Goal: Information Seeking & Learning: Check status

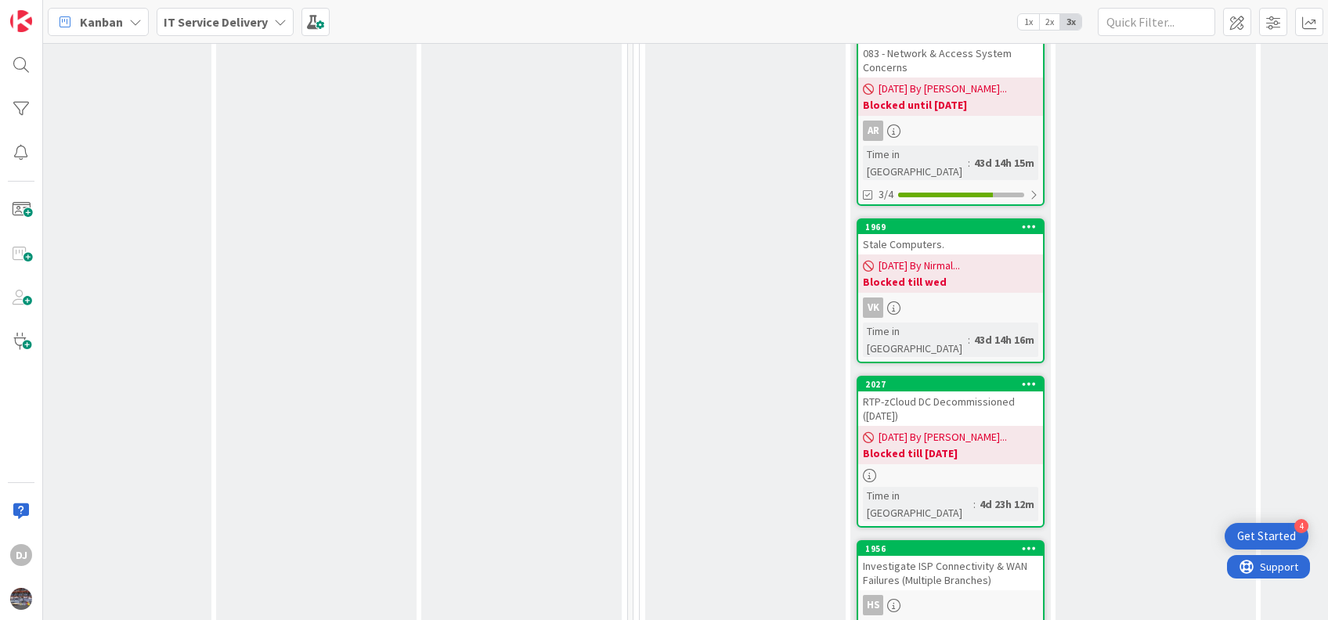
scroll to position [1735, 454]
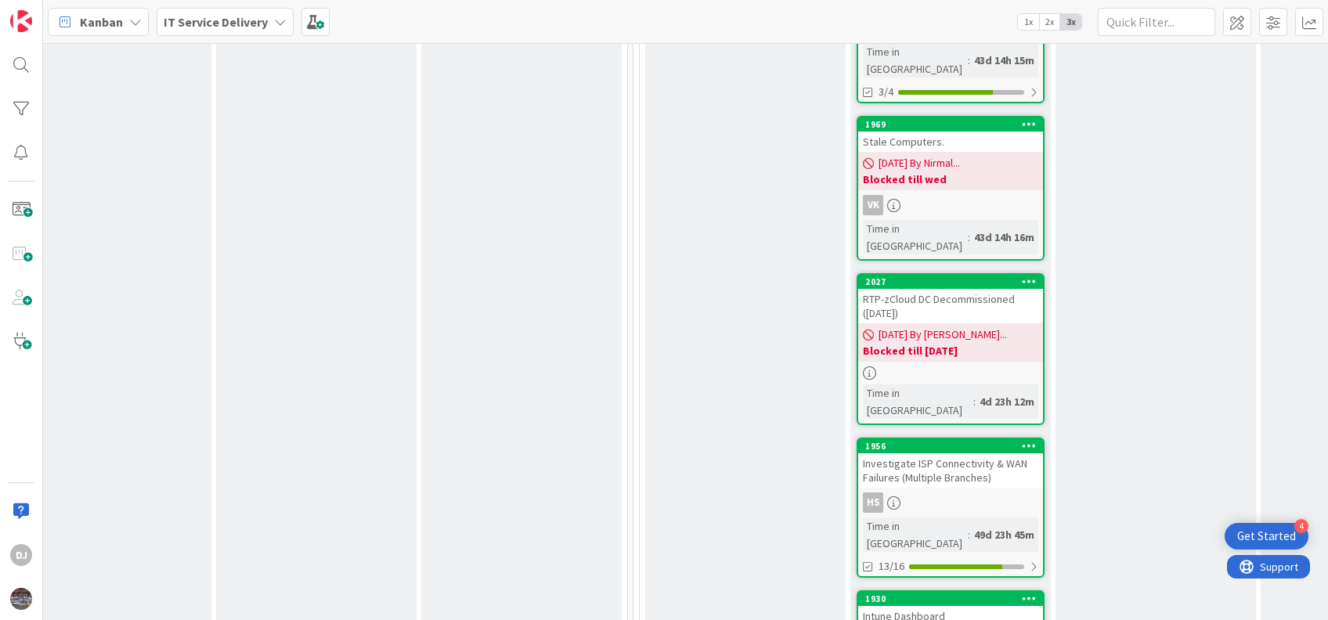
click at [967, 454] on div "Investigate ISP Connectivity & WAN Failures (Multiple Branches)" at bounding box center [950, 471] width 185 height 34
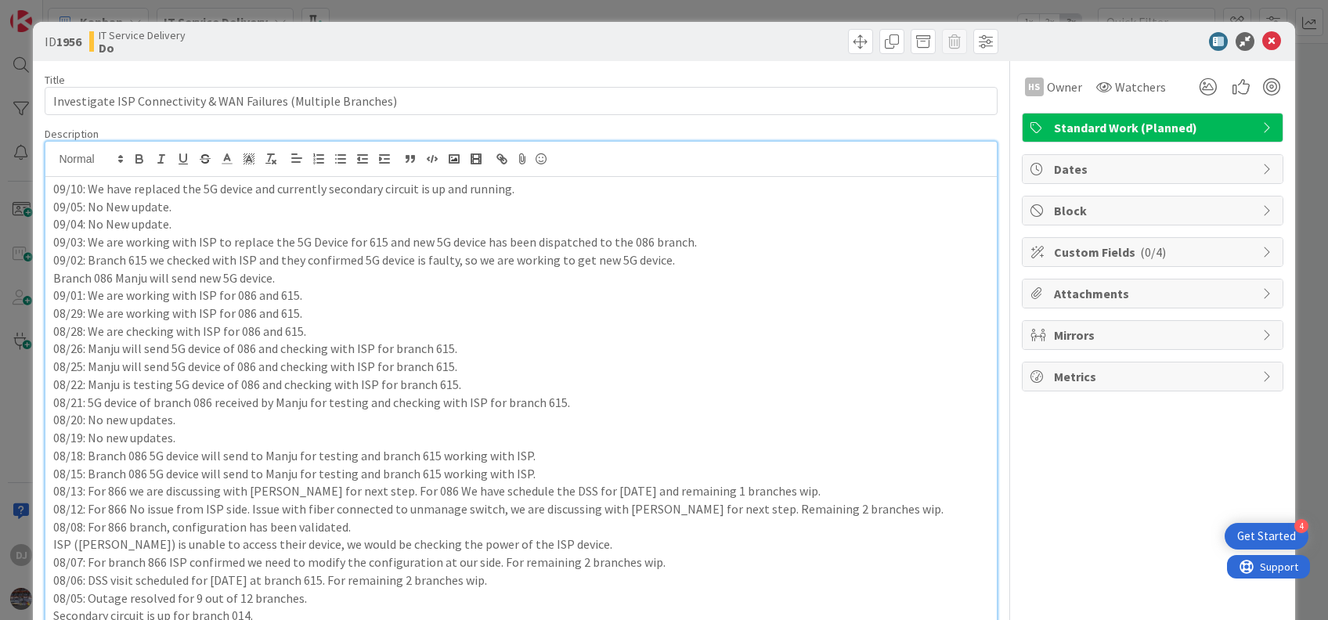
click at [1263, 39] on icon at bounding box center [1272, 41] width 19 height 19
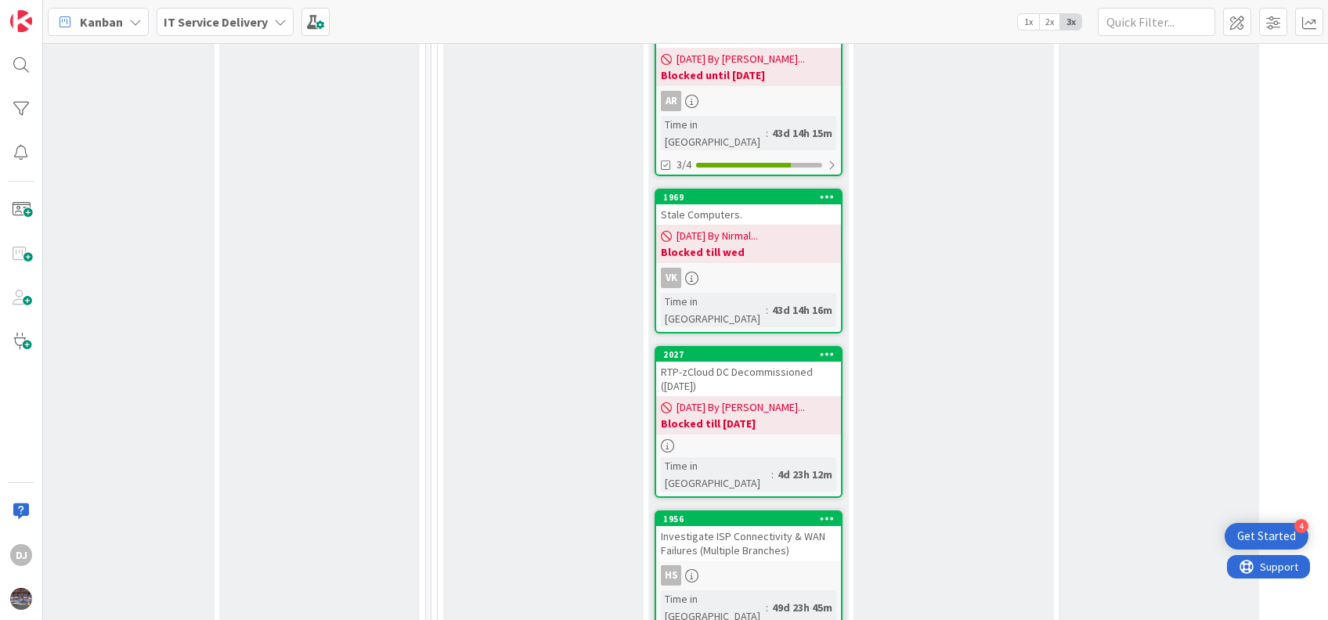
scroll to position [1661, 656]
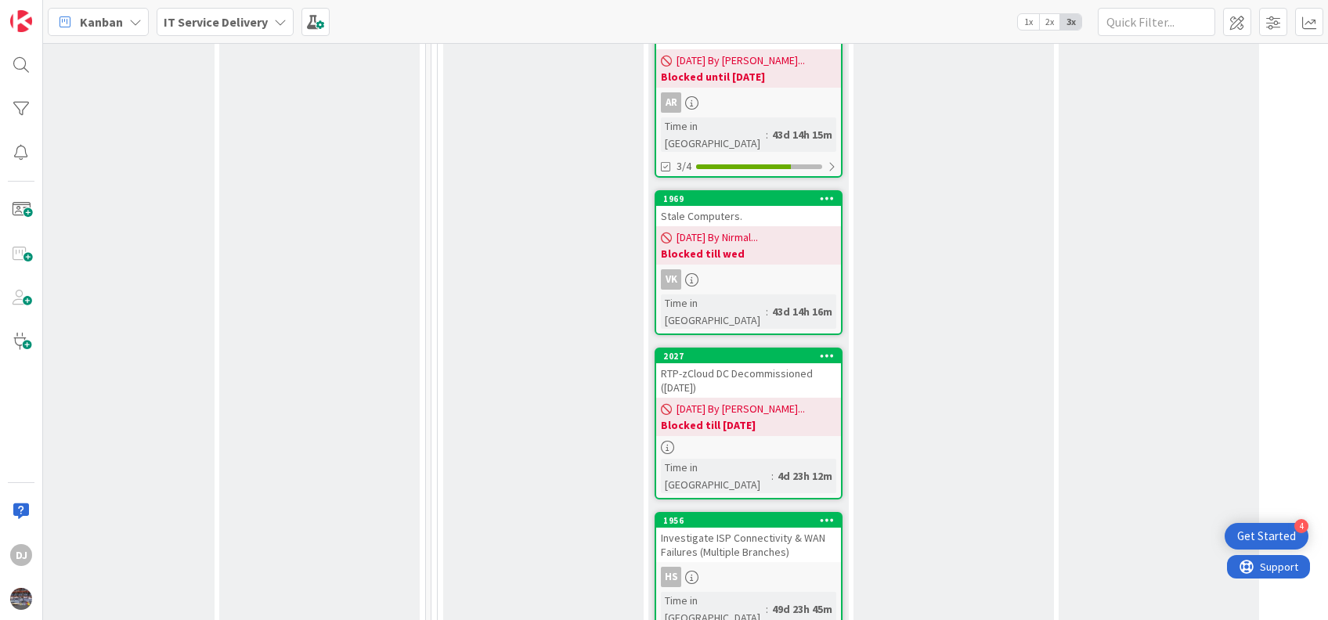
click at [720, 528] on div "Investigate ISP Connectivity & WAN Failures (Multiple Branches)" at bounding box center [748, 545] width 185 height 34
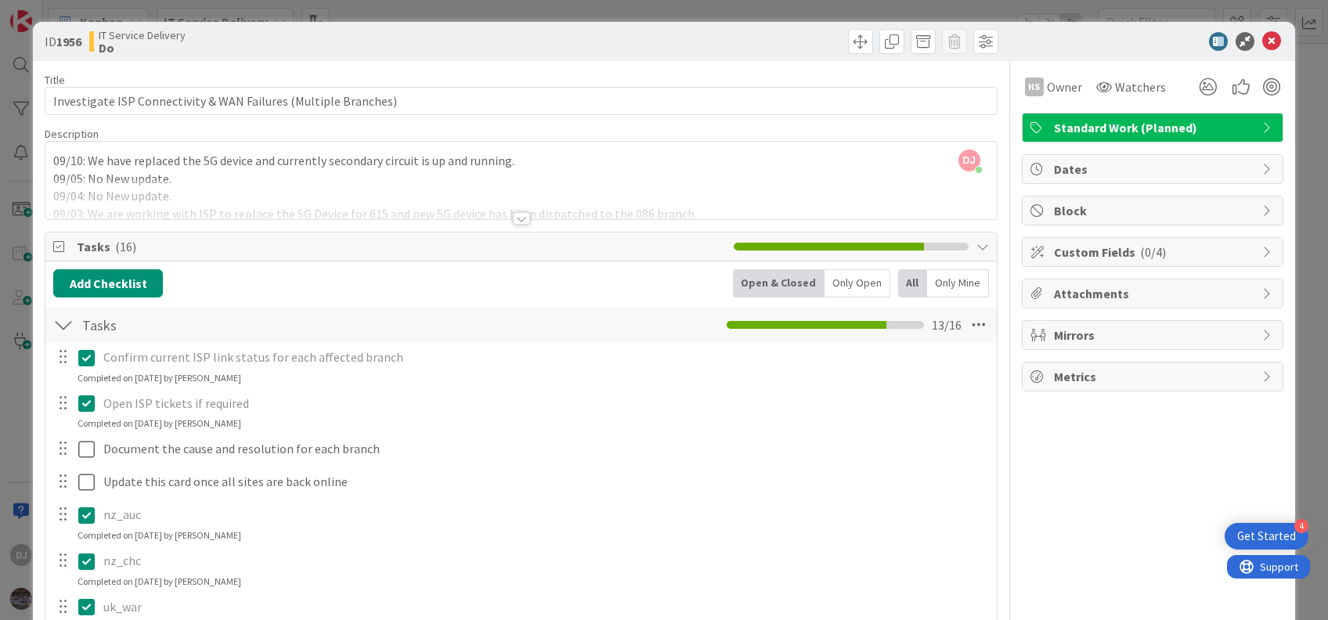
click at [389, 197] on div at bounding box center [520, 199] width 951 height 40
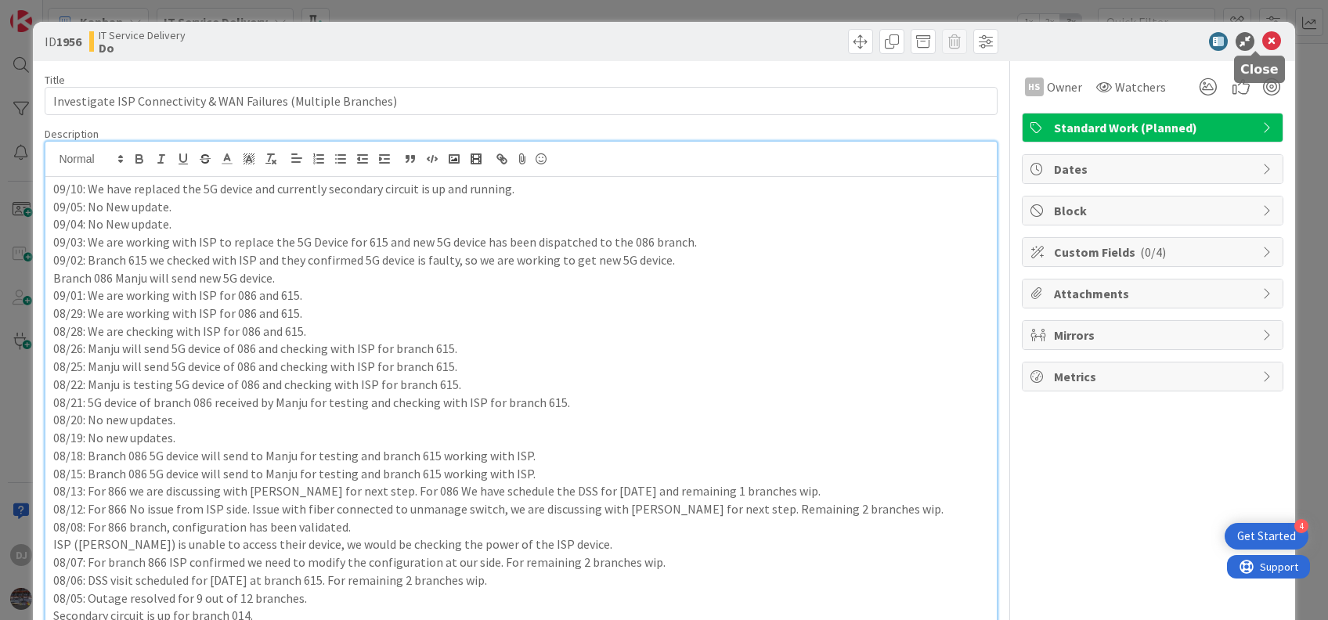
click at [1263, 38] on icon at bounding box center [1272, 41] width 19 height 19
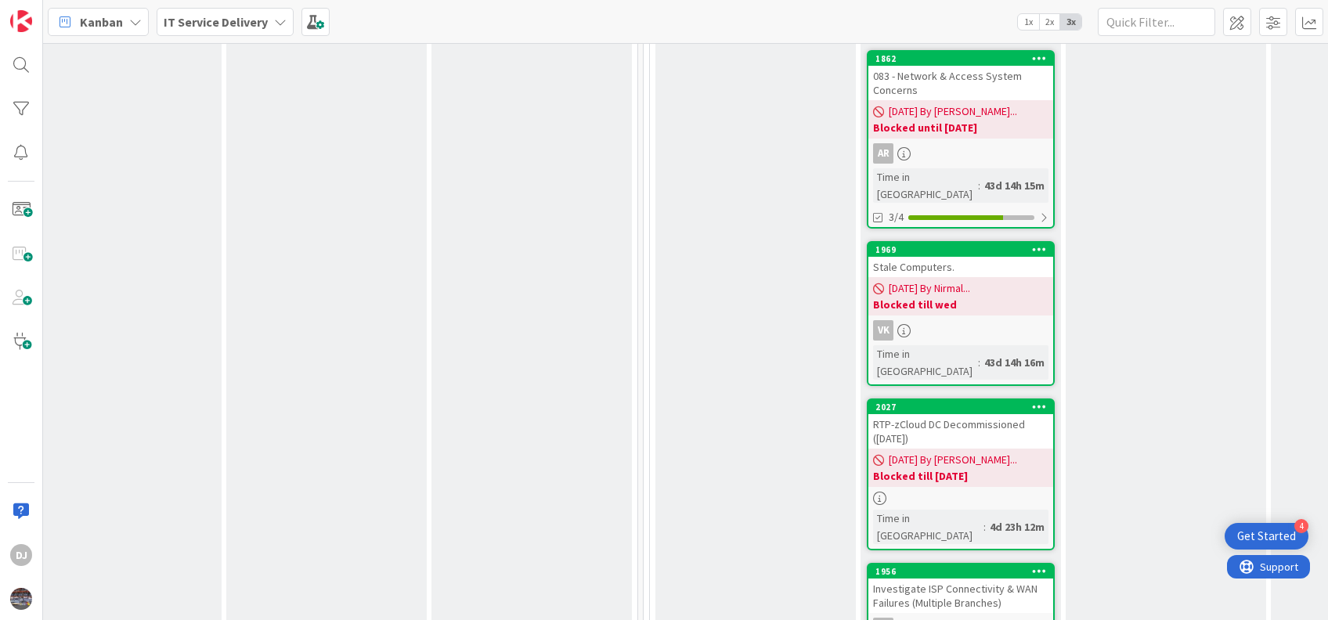
scroll to position [1608, 444]
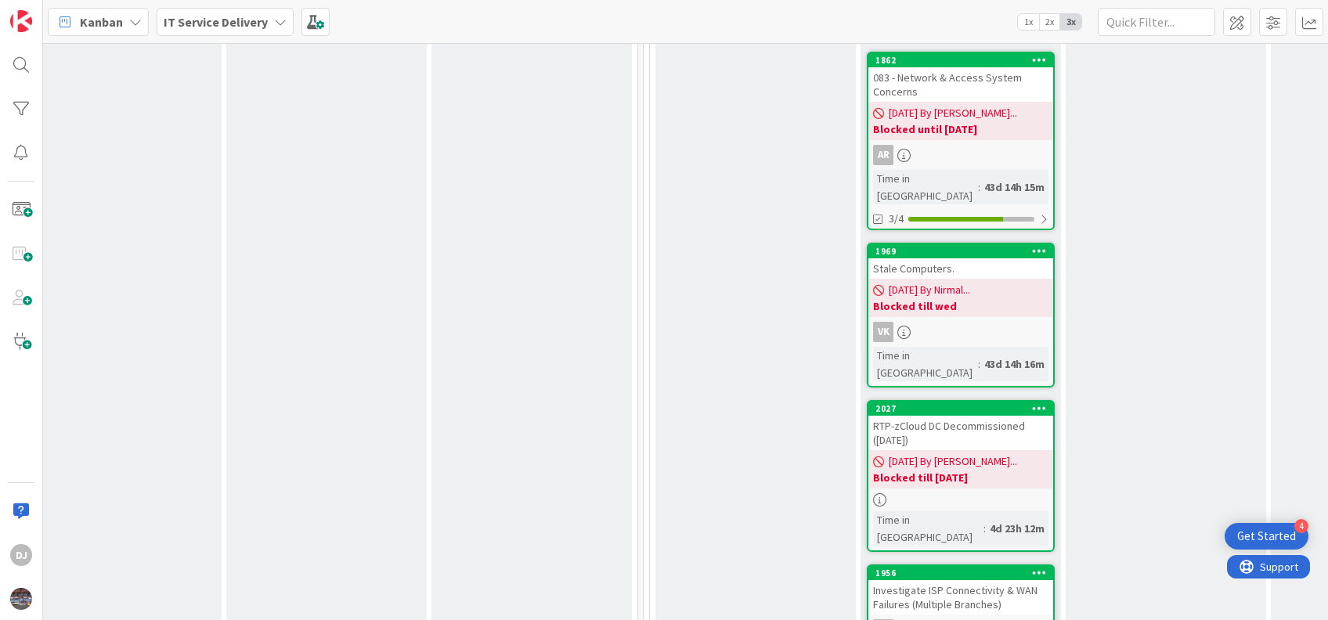
click at [984, 580] on div "Investigate ISP Connectivity & WAN Failures (Multiple Branches)" at bounding box center [961, 597] width 185 height 34
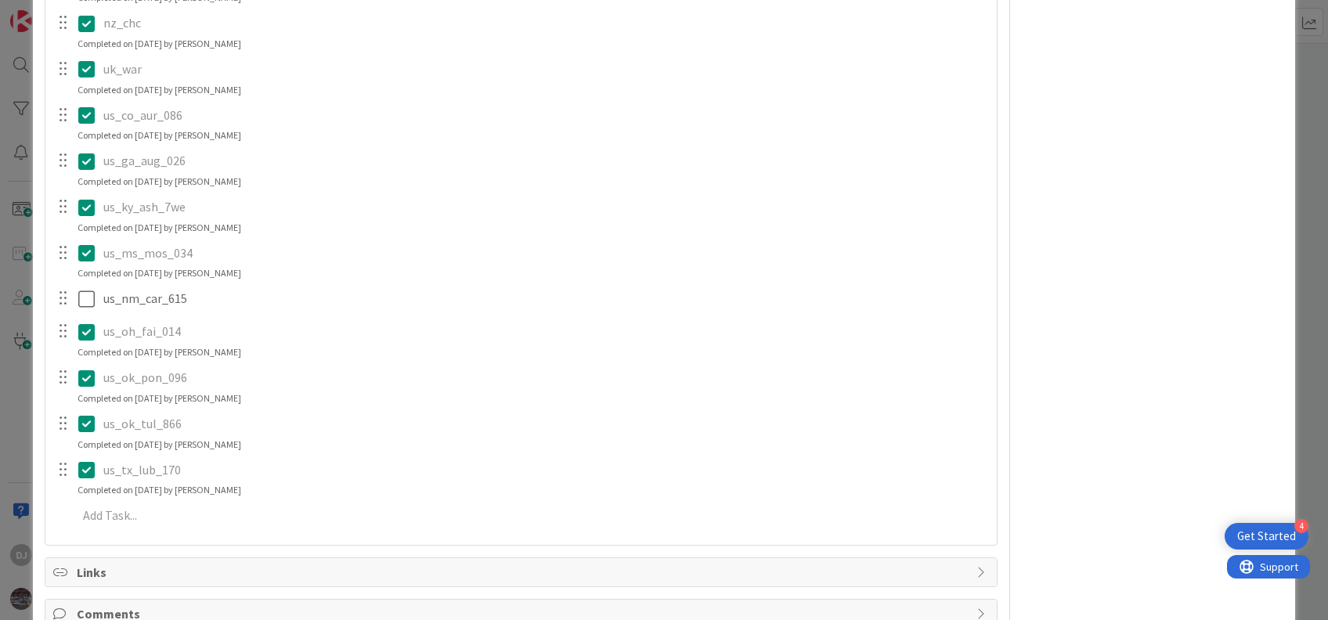
scroll to position [539, 0]
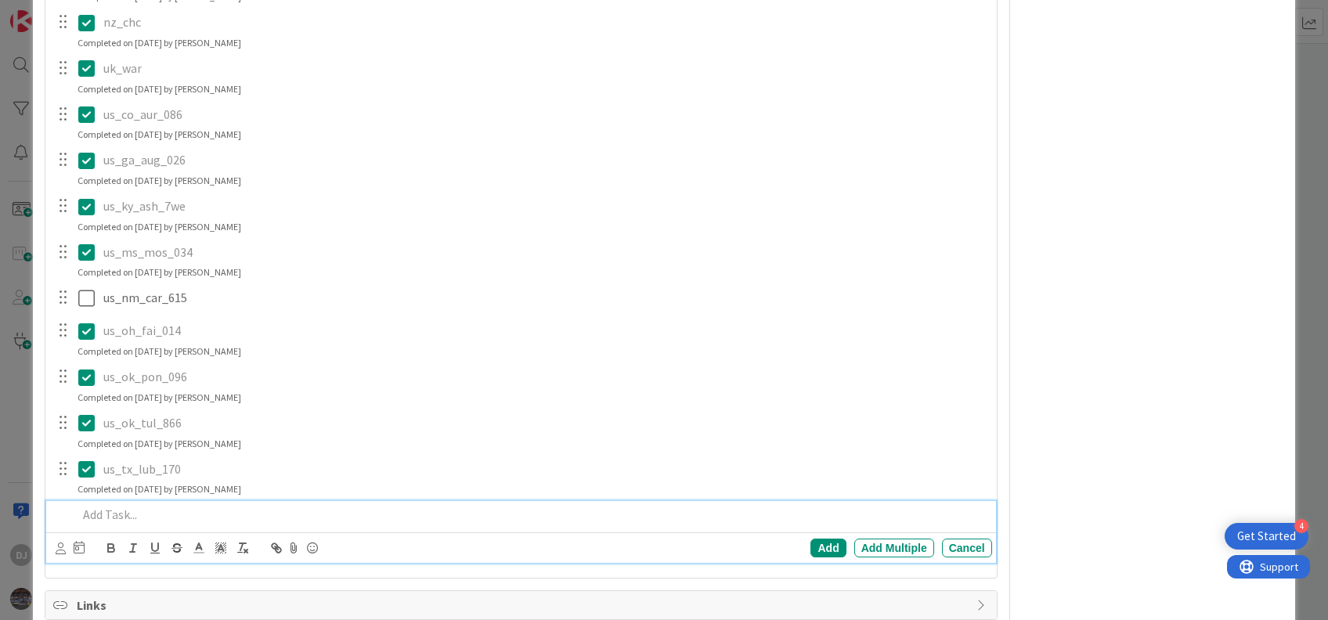
click at [94, 515] on p at bounding box center [532, 515] width 908 height 18
click at [287, 489] on div "us_tx_lub_170 Update Cancel Completed on [DATE] by [PERSON_NAME]" at bounding box center [520, 477] width 949 height 42
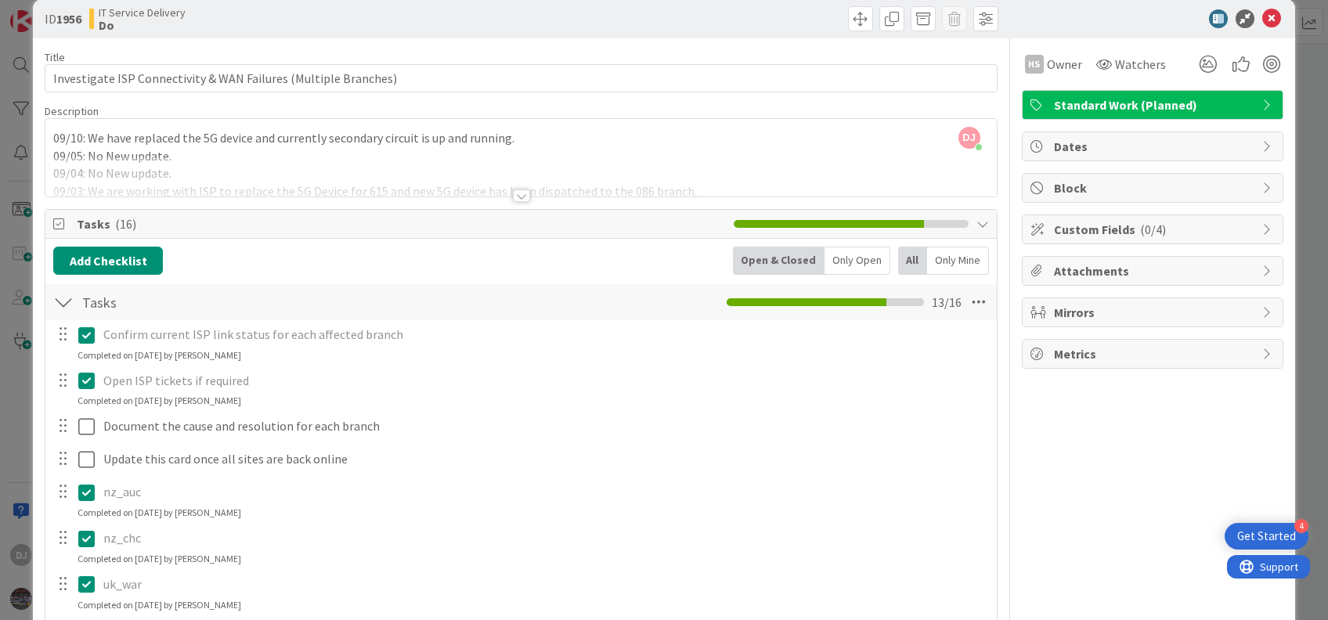
scroll to position [0, 0]
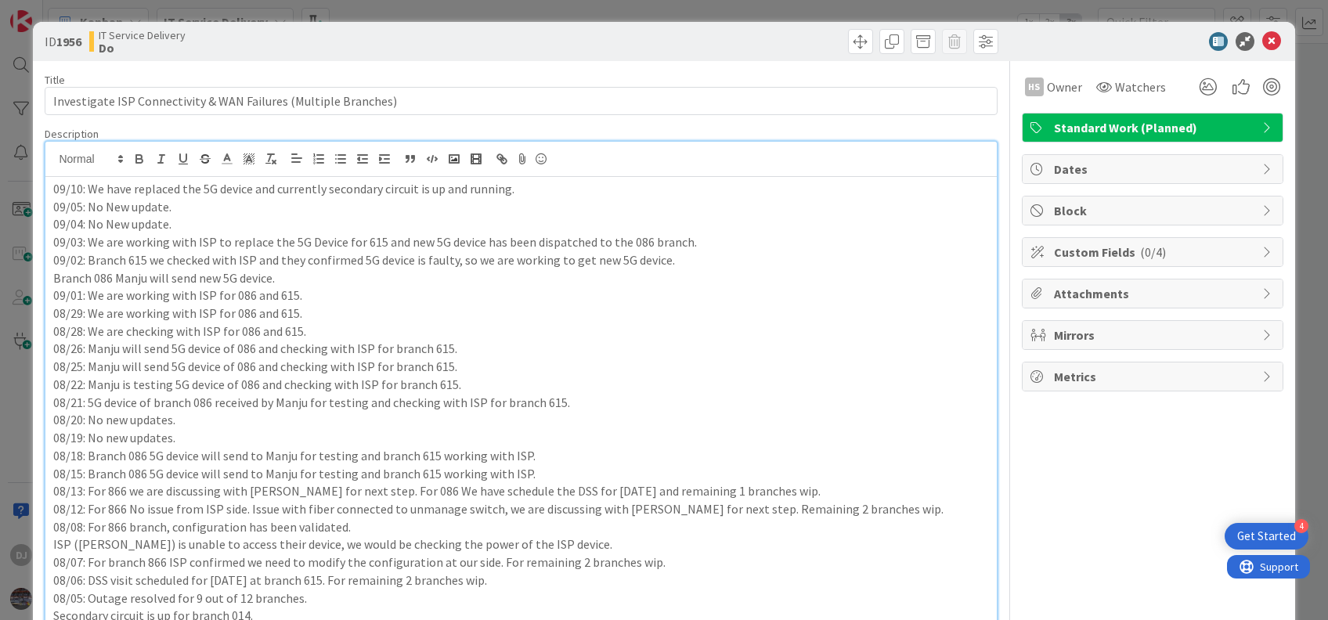
click at [1263, 41] on icon at bounding box center [1272, 41] width 19 height 19
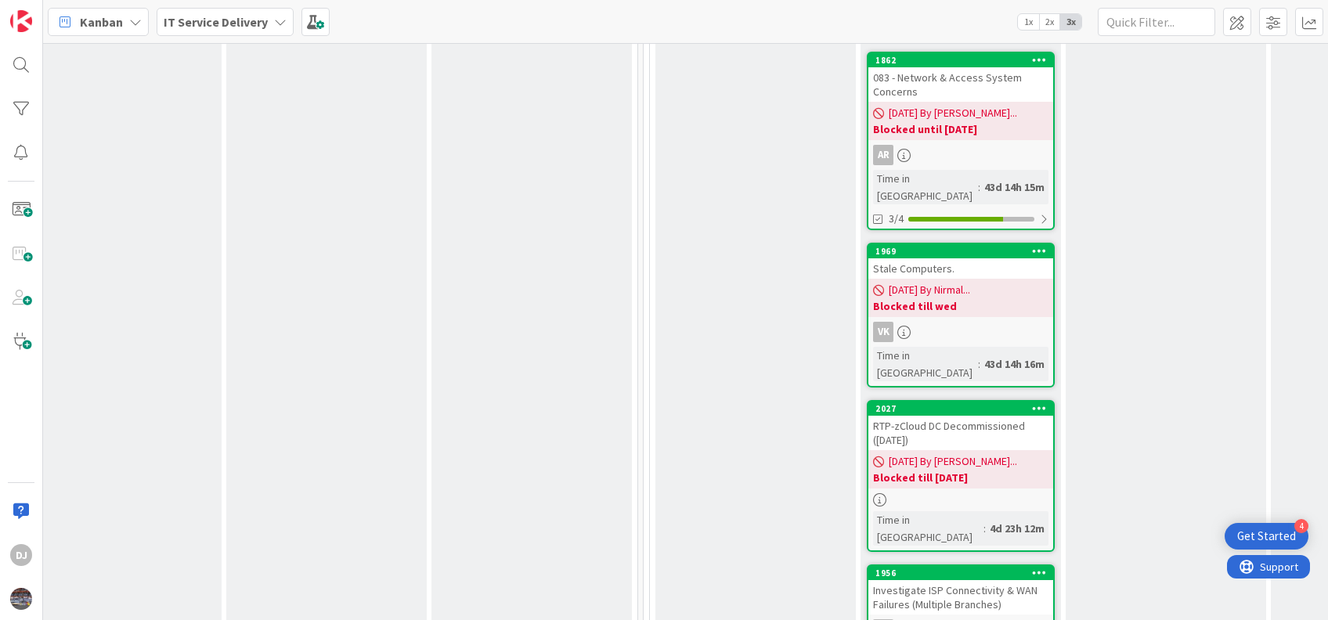
click at [971, 580] on div "Investigate ISP Connectivity & WAN Failures (Multiple Branches)" at bounding box center [961, 597] width 185 height 34
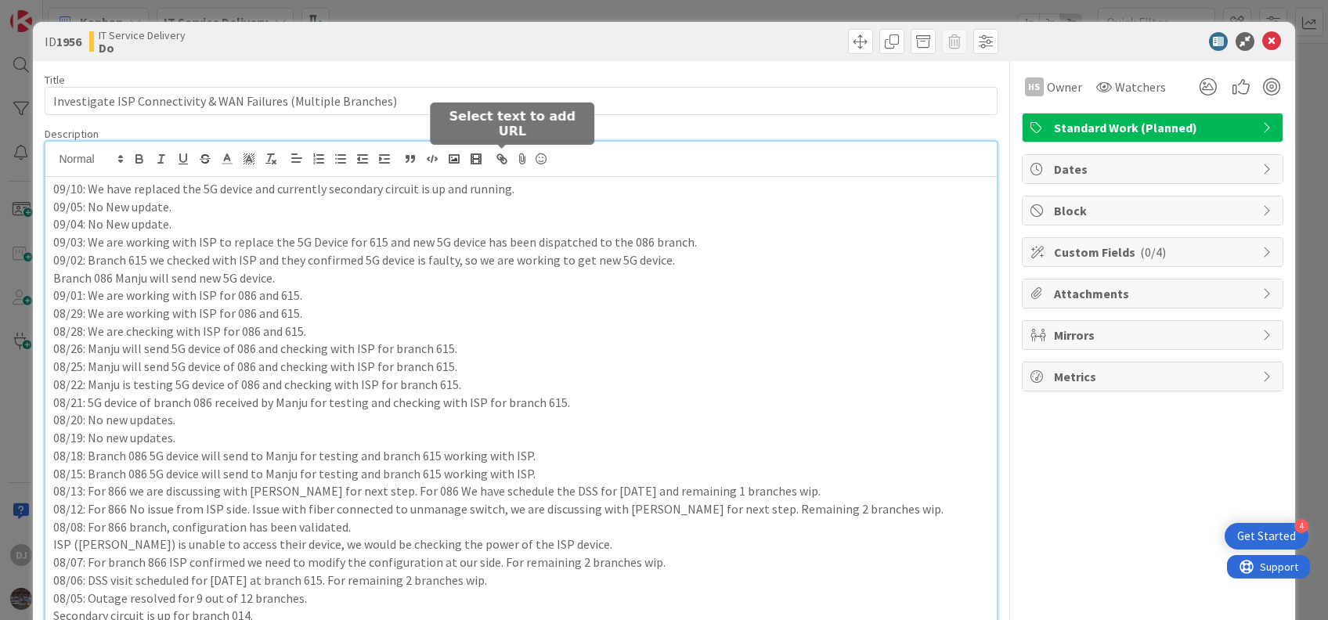
click at [796, 327] on p "08/28: We are checking with ISP for 086 and 615." at bounding box center [520, 332] width 935 height 18
click at [589, 190] on p "09/10: We have replaced the 5G device and currently secondary circuit is up and…" at bounding box center [520, 189] width 935 height 18
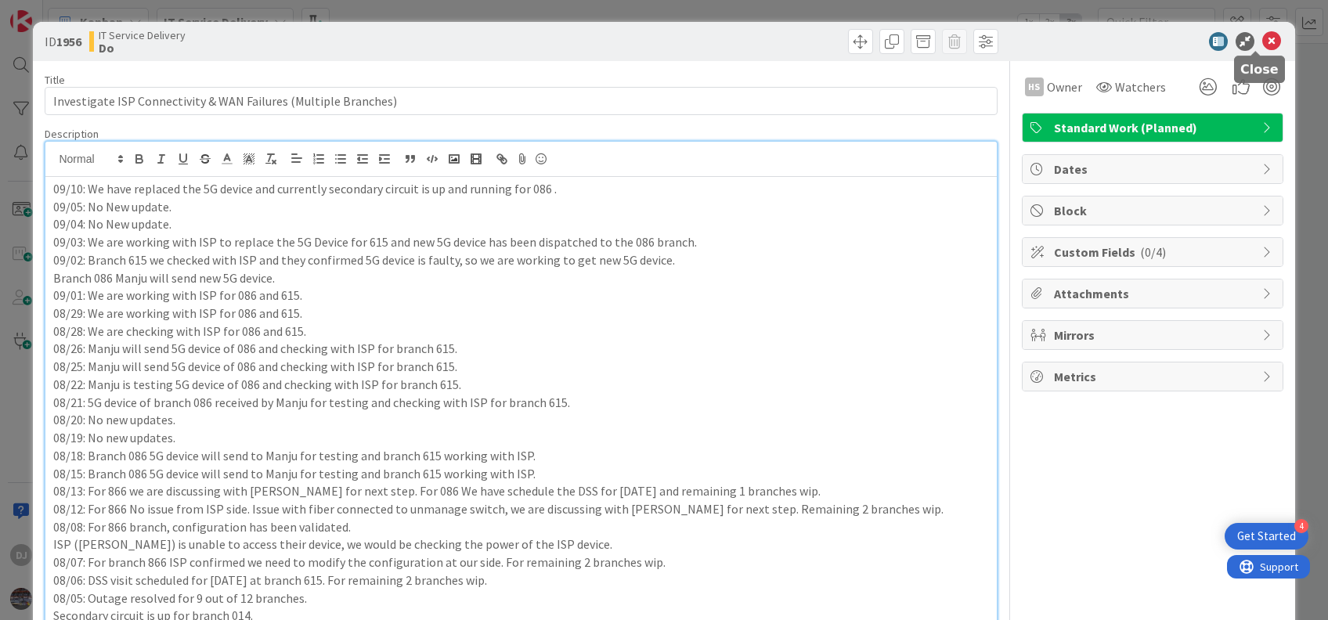
click at [1263, 34] on icon at bounding box center [1272, 41] width 19 height 19
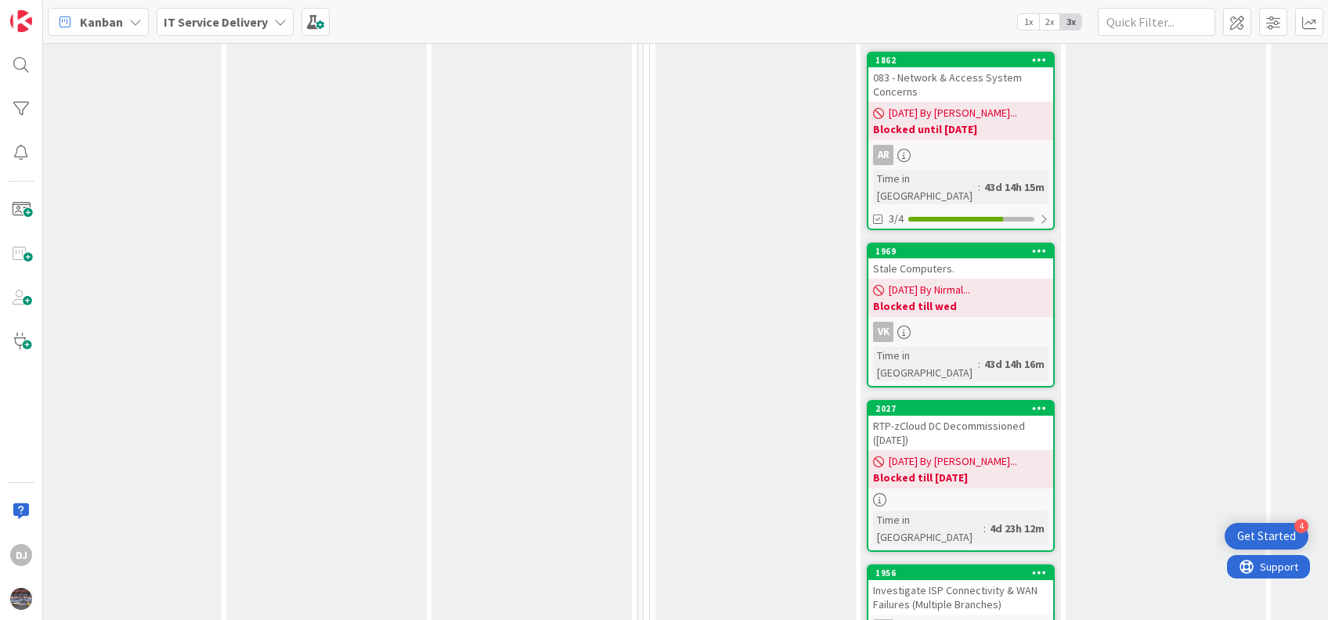
click at [990, 580] on div "Investigate ISP Connectivity & WAN Failures (Multiple Branches)" at bounding box center [961, 597] width 185 height 34
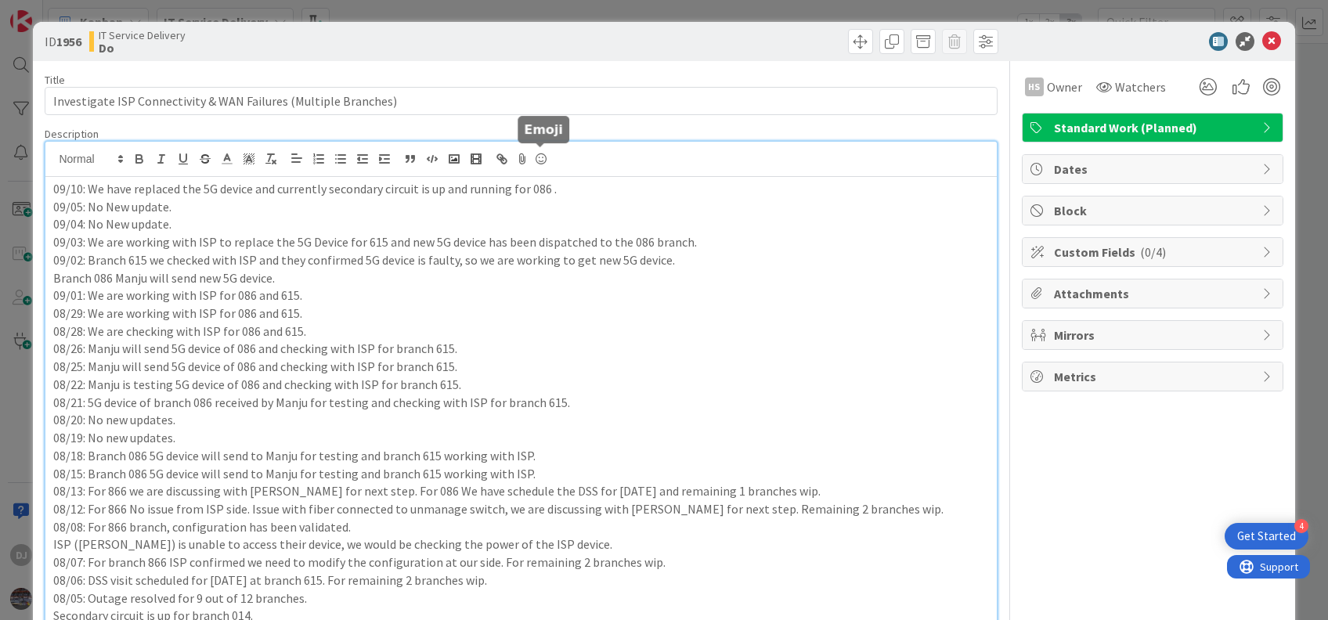
click at [894, 266] on p "09/02: Branch 615 we checked with ISP and they confirmed 5G device is faulty, s…" at bounding box center [520, 260] width 935 height 18
click at [1263, 34] on icon at bounding box center [1272, 41] width 19 height 19
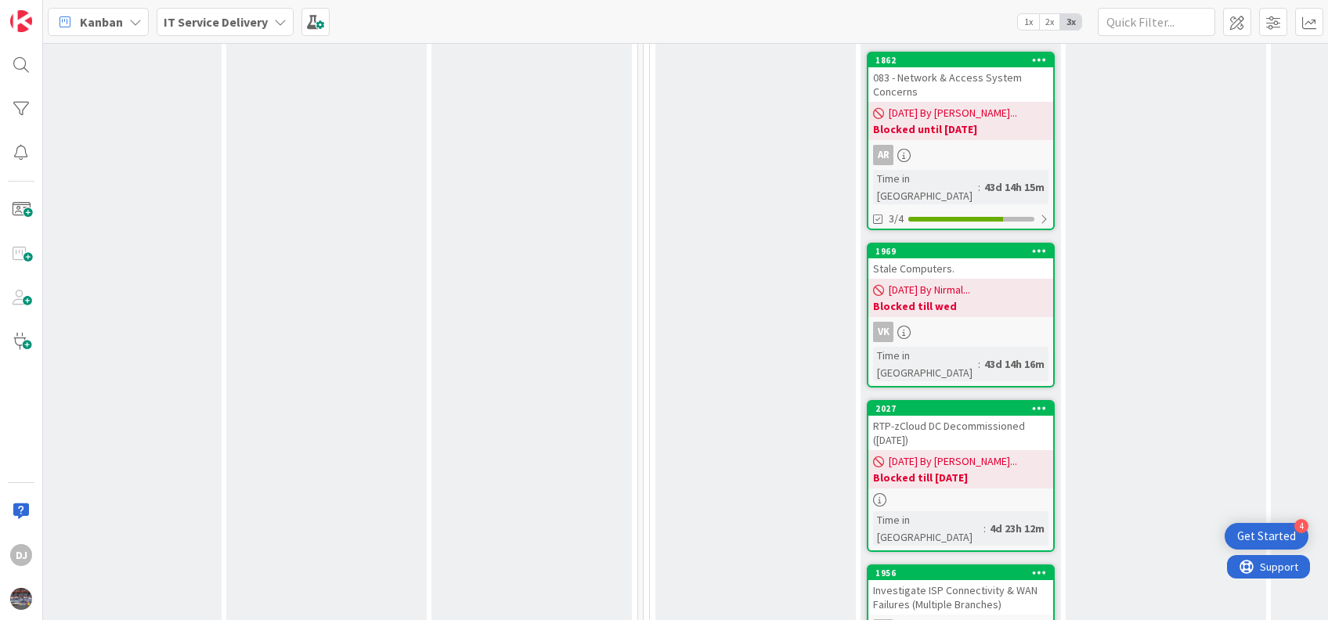
click at [959, 580] on div "Investigate ISP Connectivity & WAN Failures (Multiple Branches)" at bounding box center [961, 597] width 185 height 34
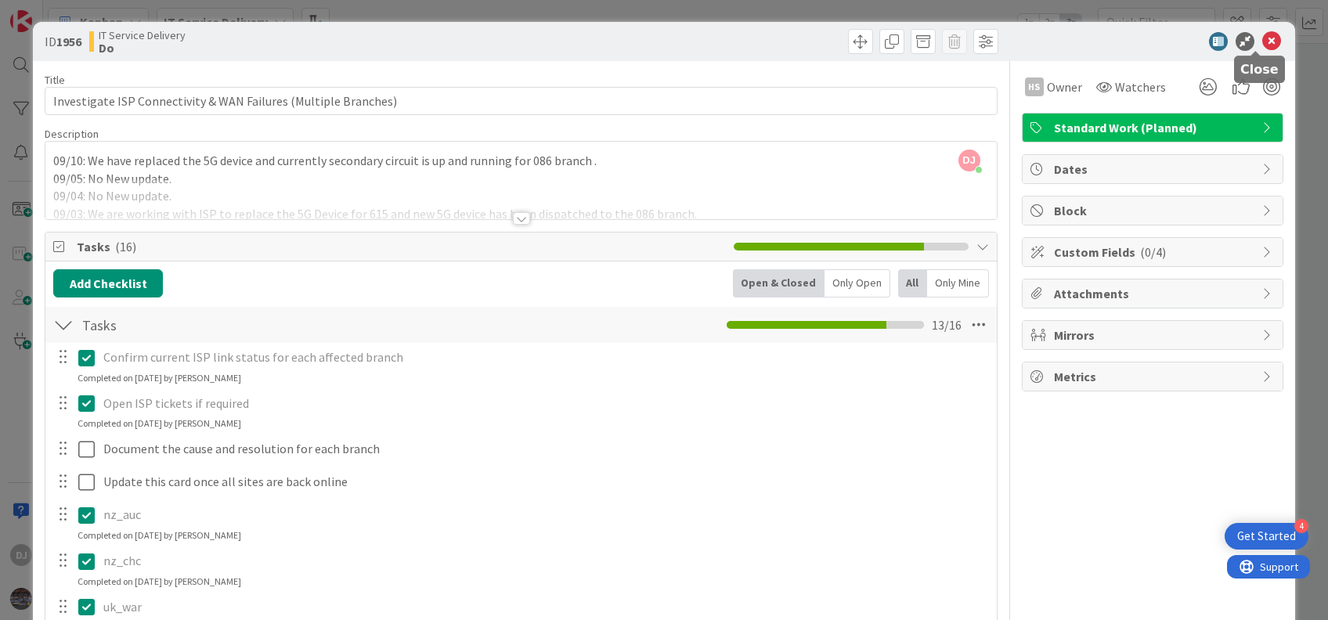
click at [1263, 44] on icon at bounding box center [1272, 41] width 19 height 19
